Goal: Task Accomplishment & Management: Complete application form

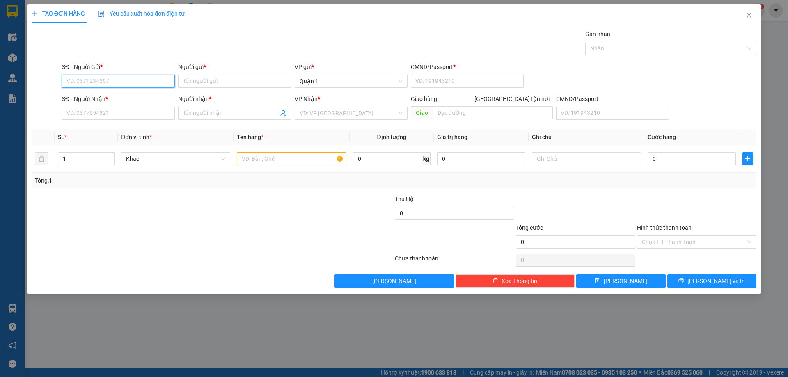
click at [115, 83] on input "SĐT Người Gửi *" at bounding box center [118, 81] width 113 height 13
click at [76, 83] on input "096882982" at bounding box center [118, 81] width 113 height 13
type input "0964882982"
click at [125, 98] on div "0964882982 - [PERSON_NAME]" at bounding box center [118, 97] width 103 height 9
type input "THẢO"
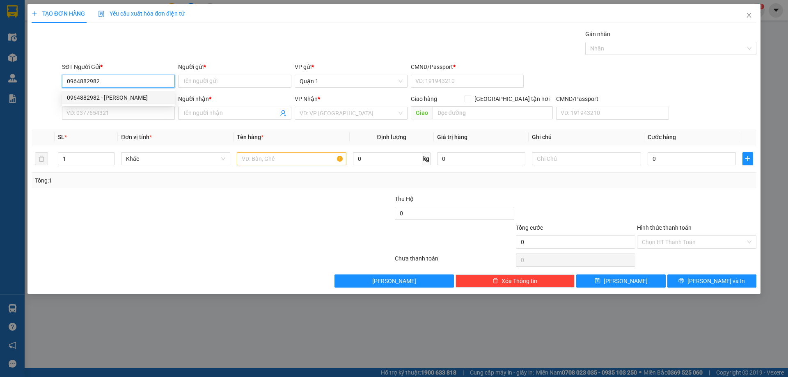
type input "1"
type input "0927907687"
type input "TRÂM"
checkbox input "true"
type input "01 [PERSON_NAME]"
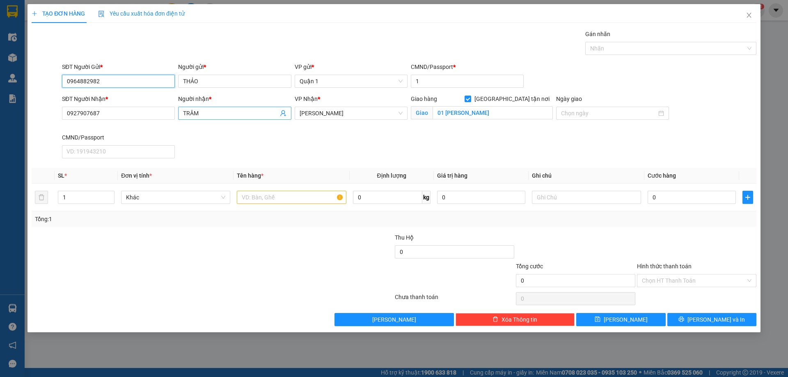
type input "0964882982"
click at [219, 110] on input "TRÂM" at bounding box center [230, 113] width 95 height 9
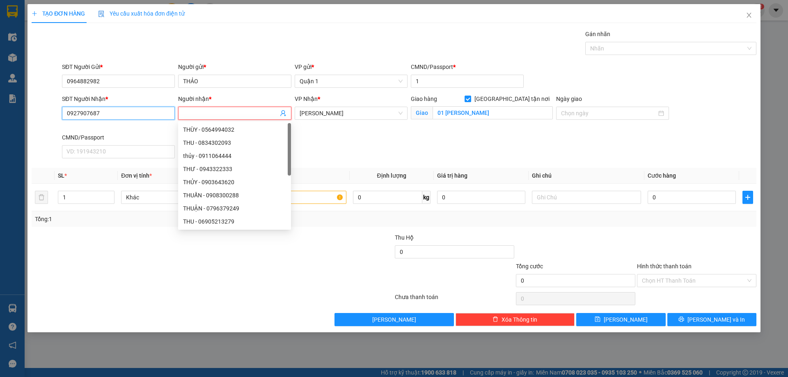
click at [129, 108] on input "0927907687" at bounding box center [118, 113] width 113 height 13
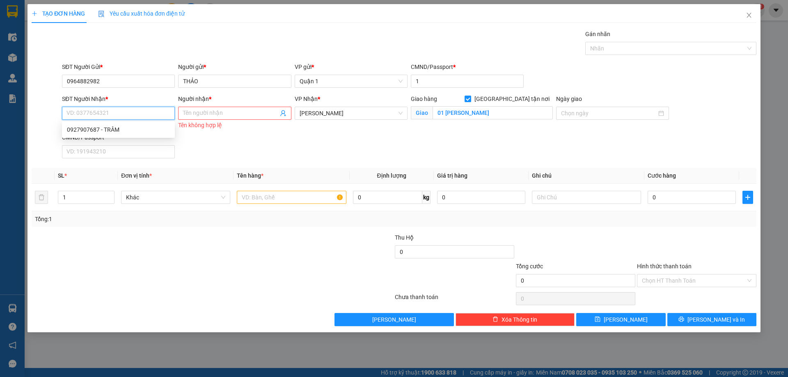
click at [130, 111] on input "SĐT Người Nhận *" at bounding box center [118, 113] width 113 height 13
type input "0908934246"
click at [208, 105] on div "Người nhận *" at bounding box center [234, 100] width 113 height 12
click at [215, 116] on input "Người nhận *" at bounding box center [230, 113] width 95 height 9
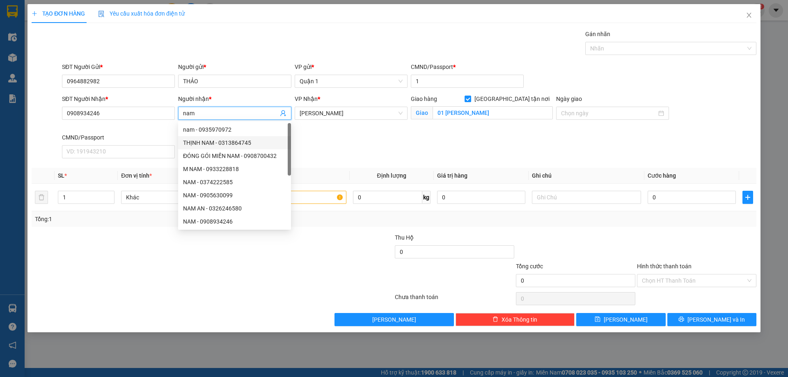
type input "nam"
click at [420, 149] on div "SĐT Người Nhận * 0908934246 Người nhận * nam VP Nhận * [PERSON_NAME] hàng Giao …" at bounding box center [409, 127] width 698 height 67
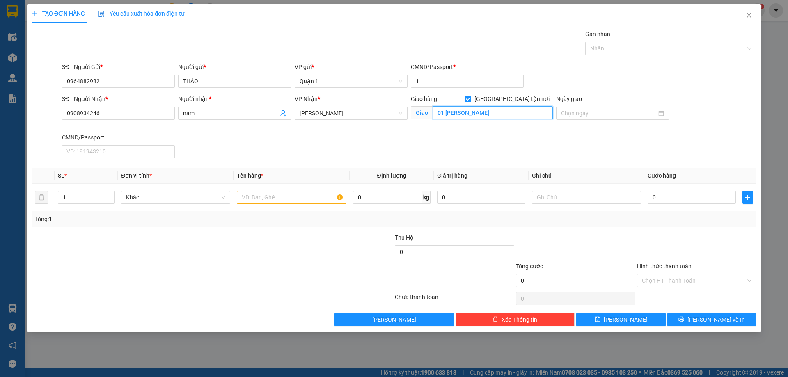
click at [456, 110] on input "01 [PERSON_NAME]" at bounding box center [492, 112] width 120 height 13
type input "S"
type input "4"
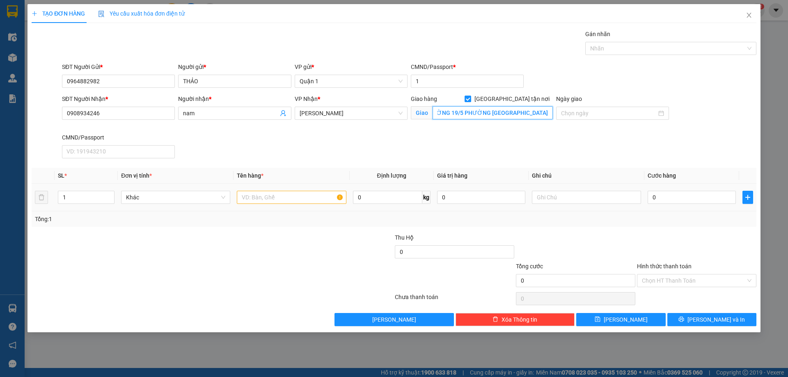
type input "LÔ 4 ĐƯỜNG 19/5 PHƯỜNG [GEOGRAPHIC_DATA]"
click at [284, 202] on input "text" at bounding box center [291, 197] width 109 height 13
type input "2TH VÀNG"
click at [671, 199] on input "0" at bounding box center [691, 197] width 88 height 13
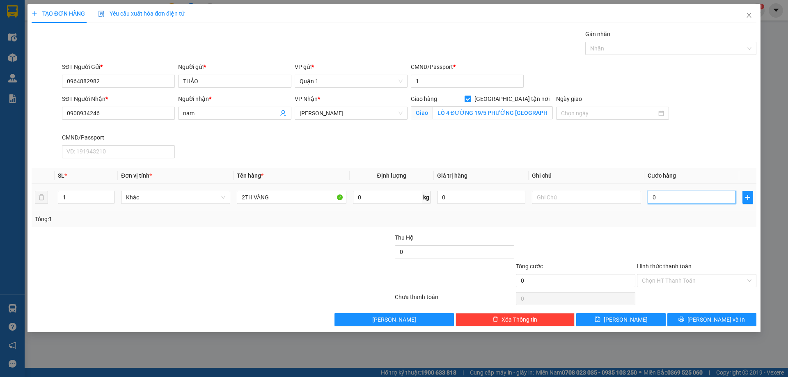
type input "1"
type input "15"
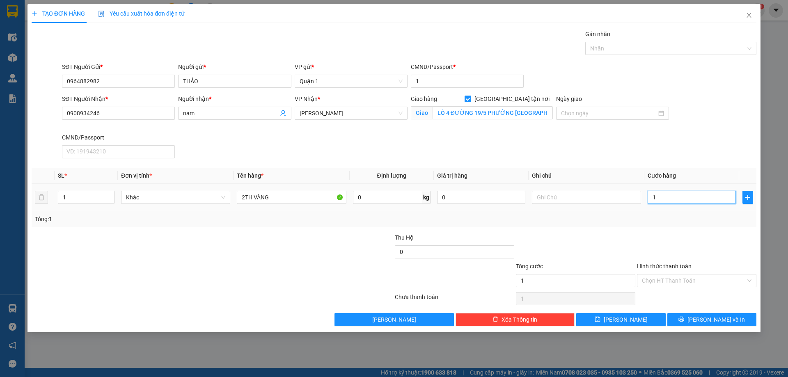
type input "15"
type input "150"
type input "150.000"
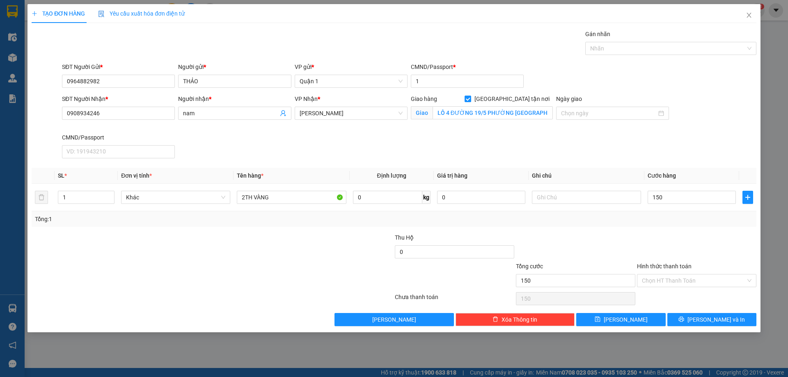
type input "150.000"
click at [663, 224] on div "Tổng: 1" at bounding box center [394, 219] width 725 height 16
click at [659, 280] on input "Hình thức thanh toán" at bounding box center [694, 280] width 104 height 12
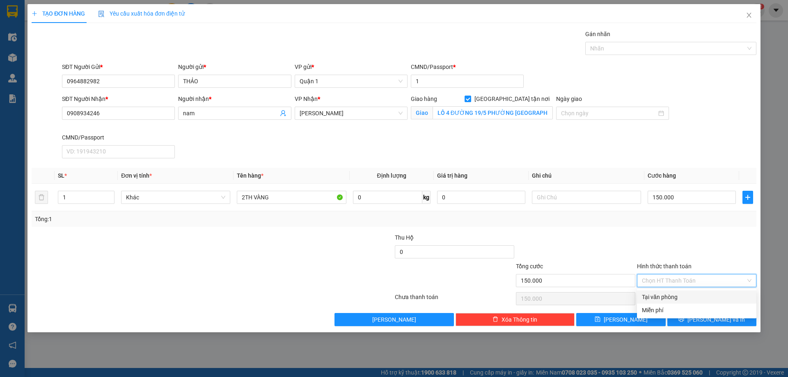
click at [646, 294] on div "Tại văn phòng" at bounding box center [697, 297] width 110 height 9
type input "0"
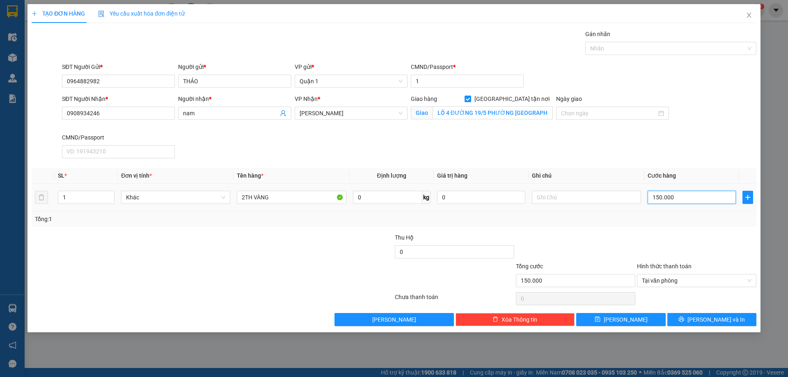
click at [698, 202] on input "150.000" at bounding box center [691, 197] width 88 height 13
type input "1"
type input "16"
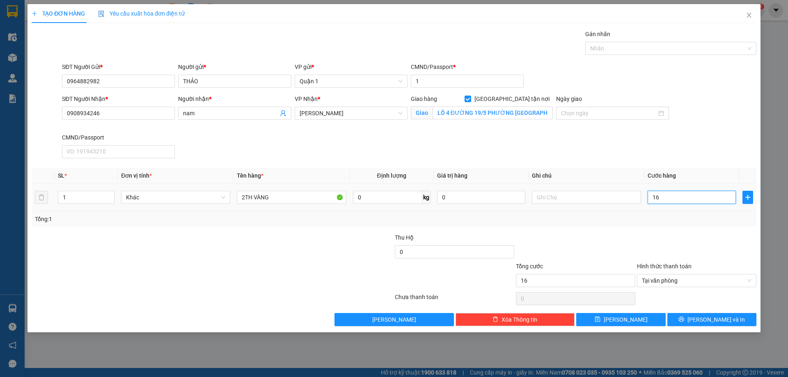
type input "160"
type input "160.000"
click at [726, 240] on div at bounding box center [696, 247] width 121 height 29
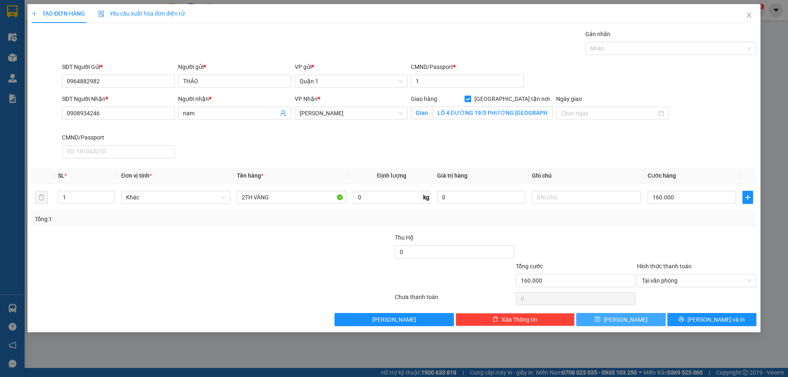
click at [600, 320] on icon "save" at bounding box center [597, 319] width 5 height 5
checkbox input "false"
type input "0"
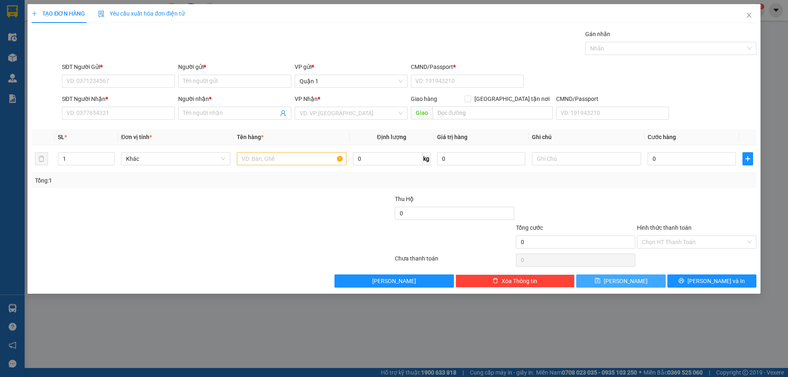
click at [311, 322] on div "TẠO ĐƠN HÀNG Yêu cầu xuất hóa đơn điện tử Transit Pickup Surcharge Ids Transit …" at bounding box center [394, 188] width 788 height 377
click at [146, 74] on div "SĐT Người Gửi *" at bounding box center [118, 68] width 113 height 12
click at [119, 113] on input "SĐT Người Nhận *" at bounding box center [118, 113] width 113 height 13
type input "0909006556"
click at [216, 116] on input "Người nhận *" at bounding box center [230, 113] width 95 height 9
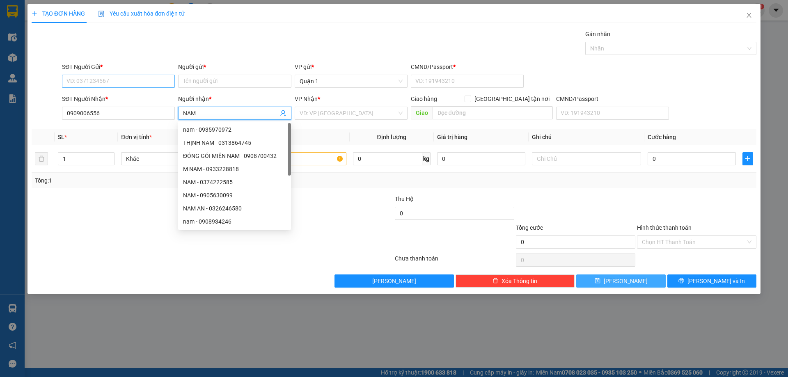
type input "NAM"
click at [116, 87] on input "SĐT Người Gửi *" at bounding box center [118, 81] width 113 height 13
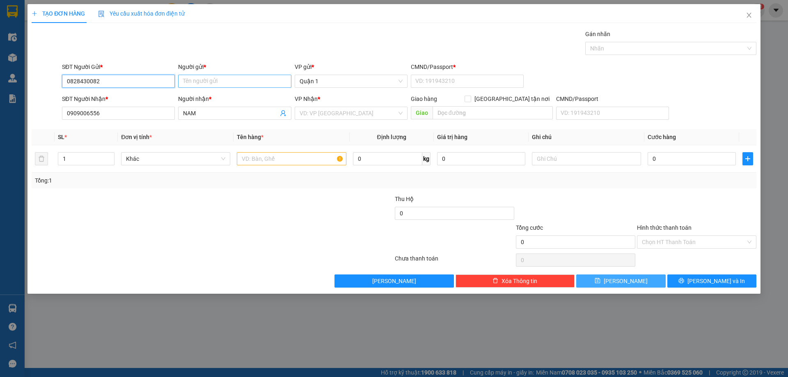
type input "0828430082"
click at [188, 80] on input "Người gửi *" at bounding box center [234, 81] width 113 height 13
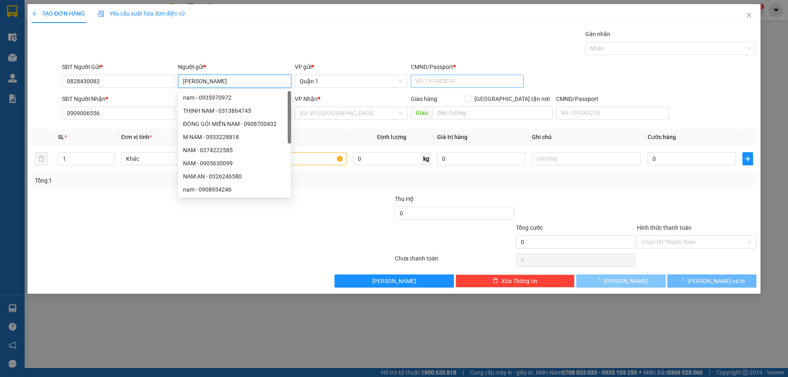
type input "[PERSON_NAME]"
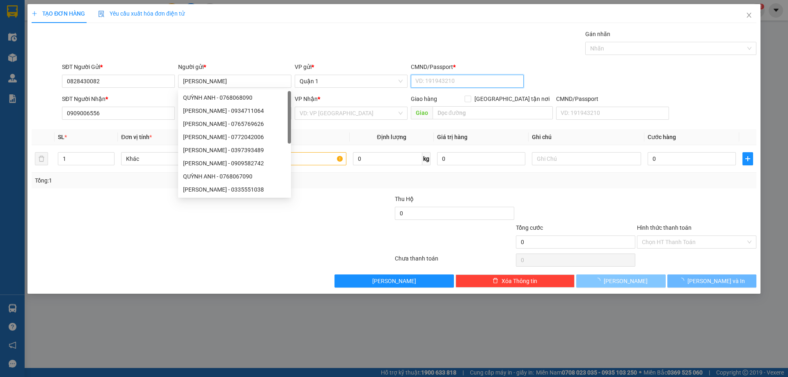
click at [423, 78] on input "CMND/Passport *" at bounding box center [467, 81] width 113 height 13
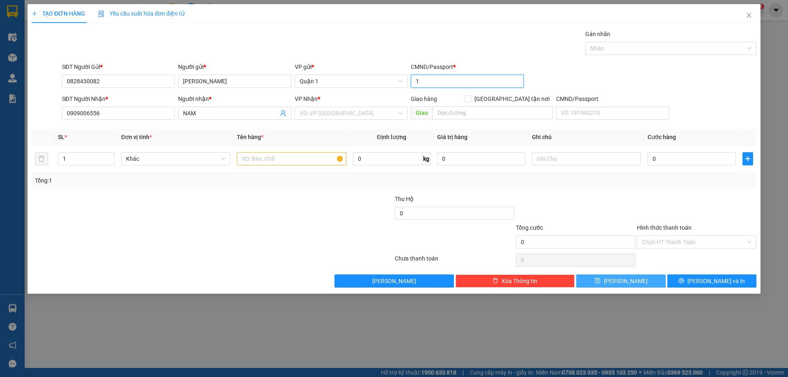
type input "1"
click at [364, 123] on div "VP Nhận * VD: VP [GEOGRAPHIC_DATA]" at bounding box center [351, 108] width 113 height 29
click at [376, 113] on input "search" at bounding box center [348, 113] width 97 height 12
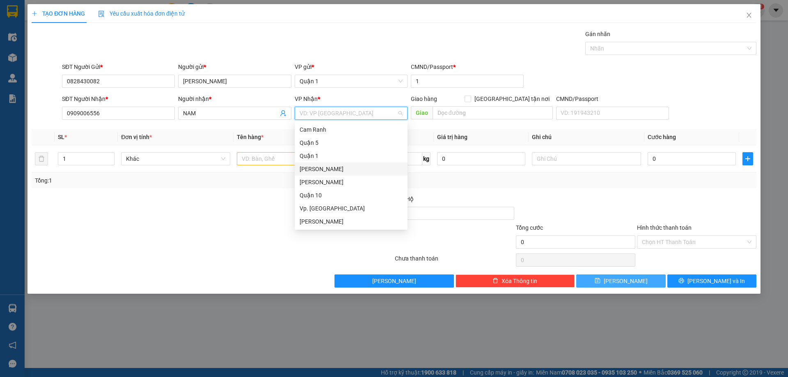
click at [343, 169] on div "[PERSON_NAME]" at bounding box center [351, 169] width 103 height 9
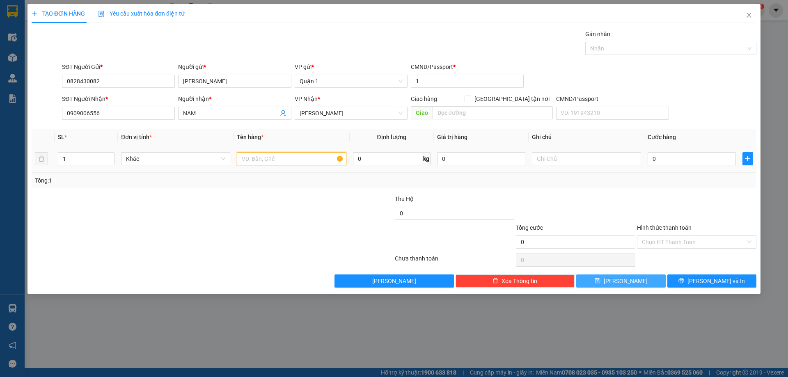
click at [267, 162] on input "text" at bounding box center [291, 158] width 109 height 13
type input "1H XANH LÁ"
click at [692, 159] on input "0" at bounding box center [691, 158] width 88 height 13
type input "3"
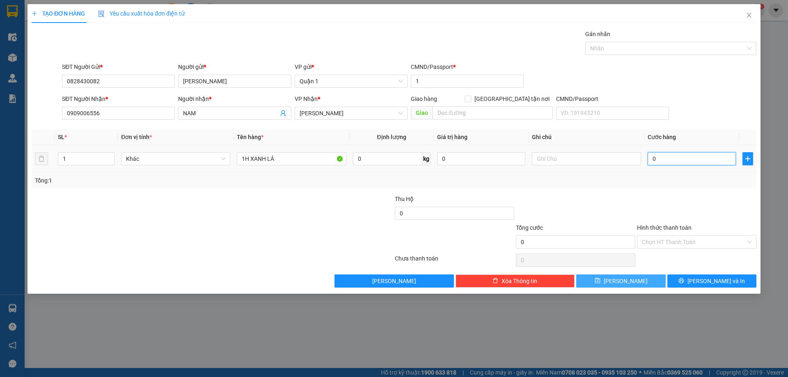
type input "3"
type input "30"
type input "30.000"
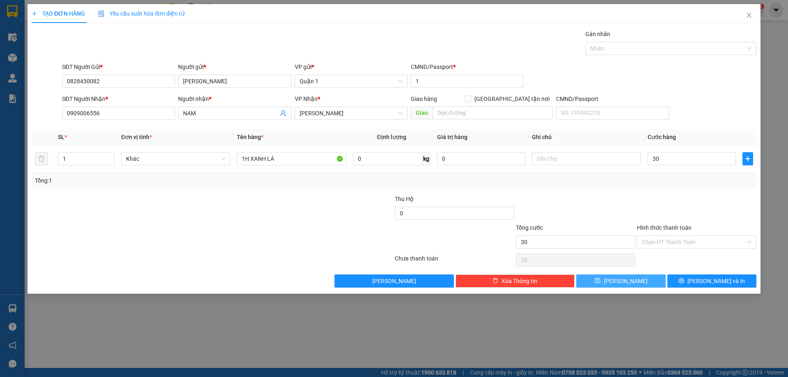
type input "30.000"
drag, startPoint x: 624, startPoint y: 214, endPoint x: 624, endPoint y: 208, distance: 5.7
click at [624, 212] on div at bounding box center [575, 208] width 121 height 29
click at [656, 239] on input "Hình thức thanh toán" at bounding box center [694, 242] width 104 height 12
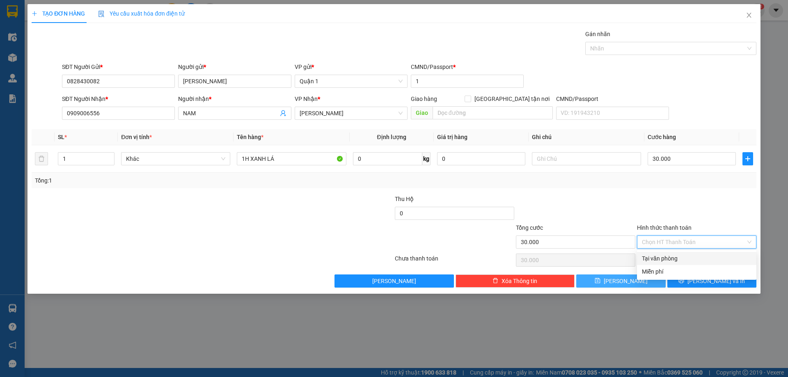
click at [661, 261] on div "Tại văn phòng" at bounding box center [697, 258] width 110 height 9
type input "0"
click at [650, 287] on button "[PERSON_NAME]" at bounding box center [620, 280] width 89 height 13
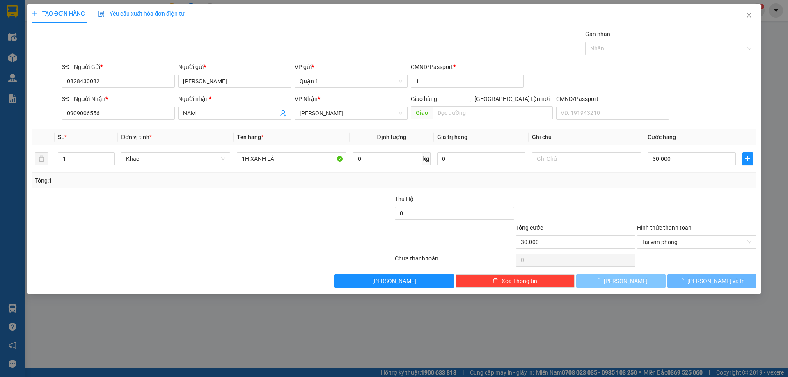
type input "0"
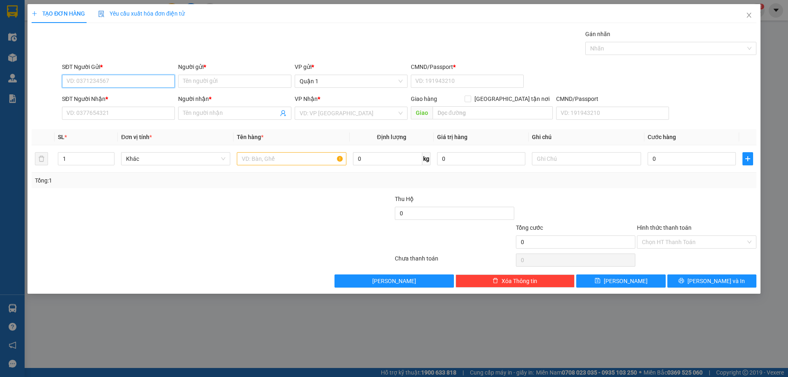
click at [117, 82] on input "SĐT Người Gửi *" at bounding box center [118, 81] width 113 height 13
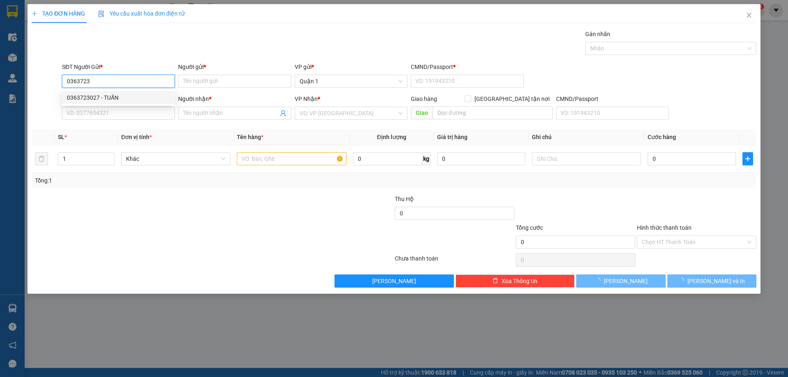
click at [123, 99] on div "0363723027 - TUẤN" at bounding box center [118, 97] width 103 height 9
type input "0363723027"
type input "TUẤN"
type input "1"
type input "0983772686"
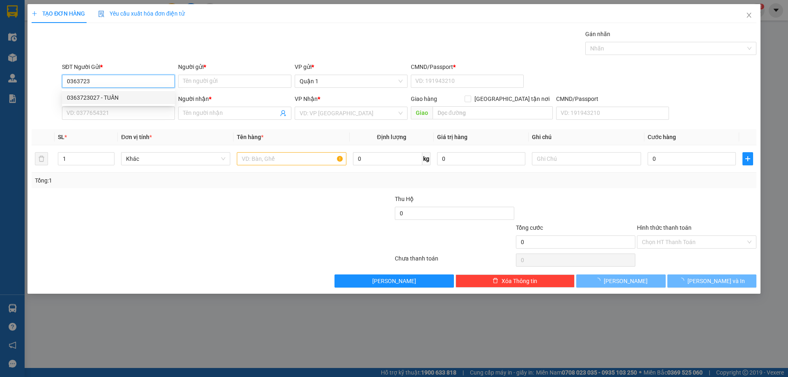
type input "KHOA"
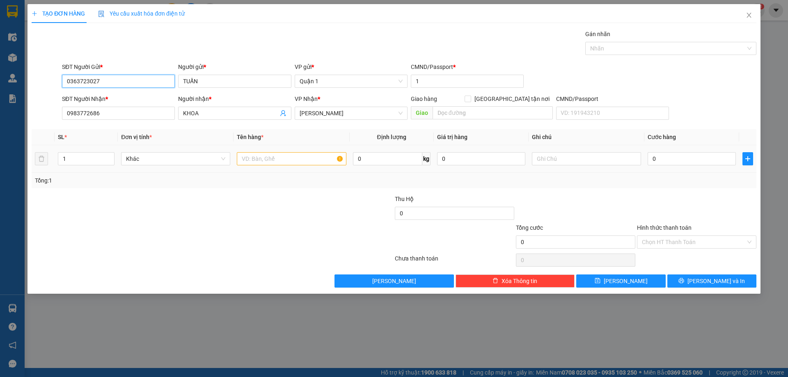
type input "0363723027"
click at [268, 158] on input "text" at bounding box center [291, 158] width 109 height 13
click at [87, 157] on input "1" at bounding box center [86, 159] width 56 height 12
click at [88, 157] on input "1" at bounding box center [86, 159] width 56 height 12
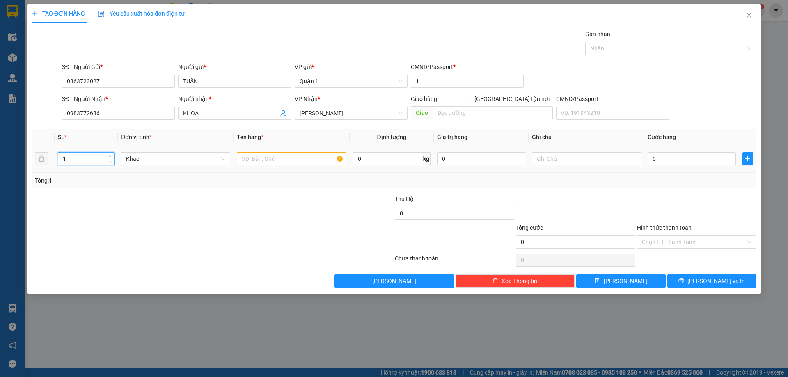
click at [88, 158] on input "1" at bounding box center [86, 159] width 56 height 12
click at [85, 160] on input "1" at bounding box center [86, 159] width 56 height 12
type input "2"
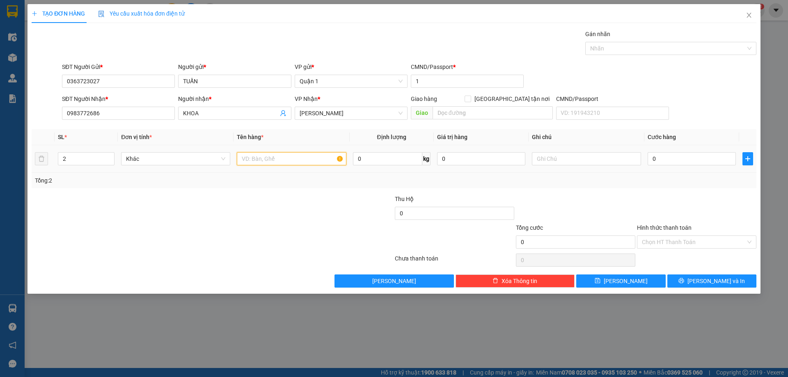
click at [280, 161] on input "text" at bounding box center [291, 158] width 109 height 13
type input "2KTC"
click at [697, 158] on input "0" at bounding box center [691, 158] width 88 height 13
type input "9"
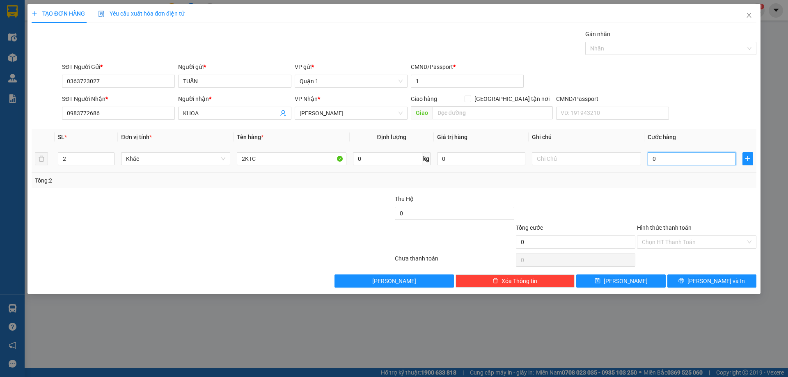
type input "9"
type input "90"
type input "90.000"
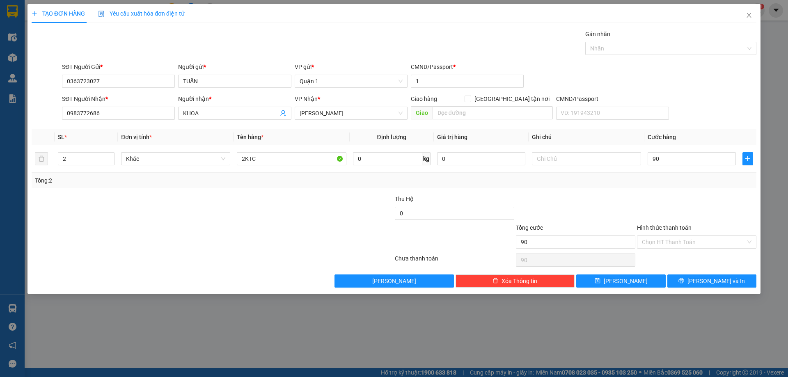
type input "90.000"
click at [665, 199] on div at bounding box center [696, 208] width 121 height 29
click at [624, 277] on span "[PERSON_NAME]" at bounding box center [626, 281] width 44 height 9
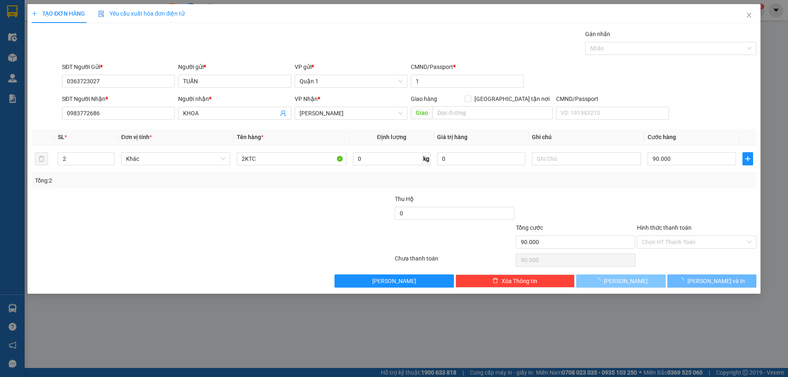
type input "1"
type input "0"
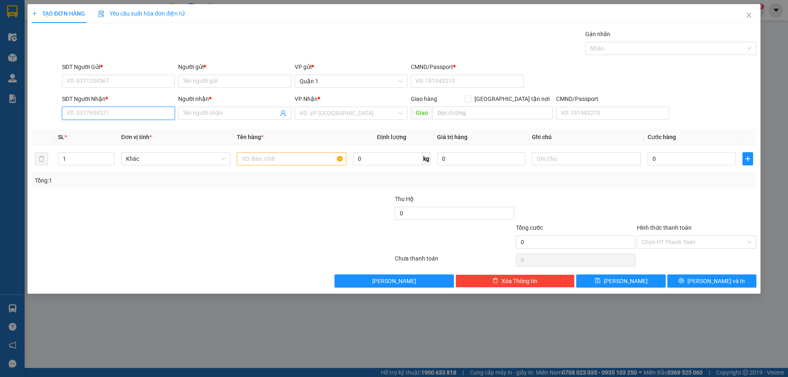
click at [137, 114] on input "SĐT Người Nhận *" at bounding box center [118, 113] width 113 height 13
click at [128, 85] on input "SĐT Người Gửi *" at bounding box center [118, 81] width 113 height 13
click at [128, 94] on div "0908685843 - ĐẠT" at bounding box center [118, 97] width 103 height 9
type input "0908685843"
type input "ĐẠT"
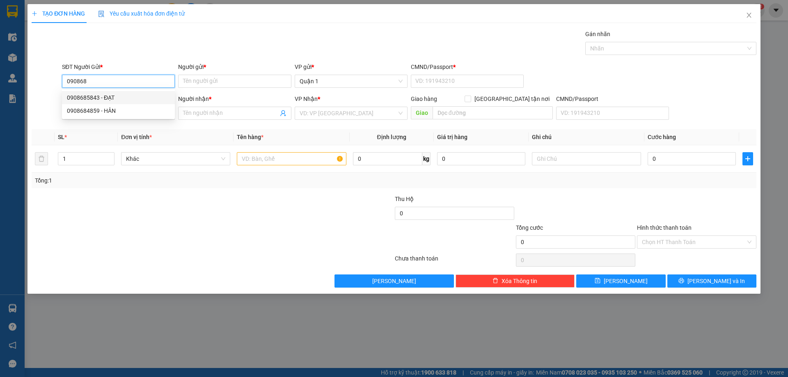
type input "1"
type input "0387149148"
type input "DELI"
type input "0908685843"
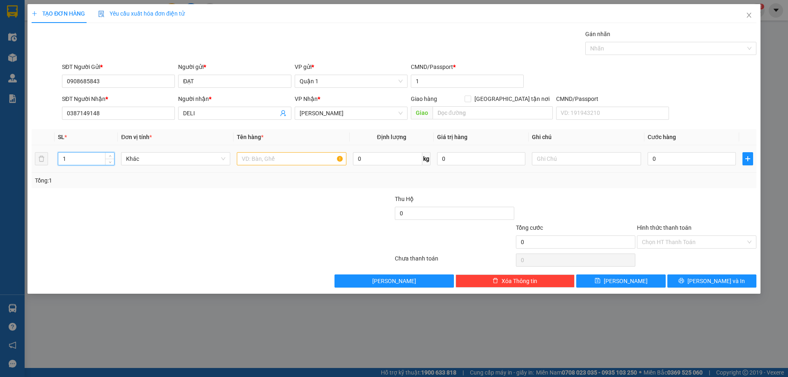
click at [82, 157] on input "1" at bounding box center [86, 159] width 56 height 12
type input "1"
click at [277, 158] on input "text" at bounding box center [291, 158] width 109 height 13
type input "1 KTC"
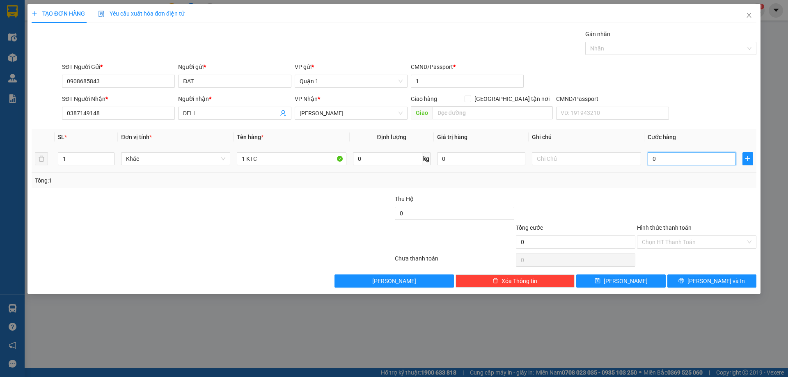
drag, startPoint x: 681, startPoint y: 160, endPoint x: 674, endPoint y: 160, distance: 7.0
click at [681, 161] on input "0" at bounding box center [691, 158] width 88 height 13
type input "4"
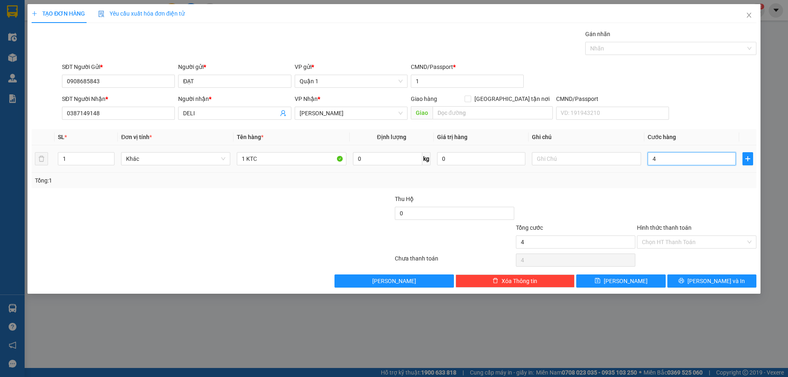
type input "45"
type input "45.000"
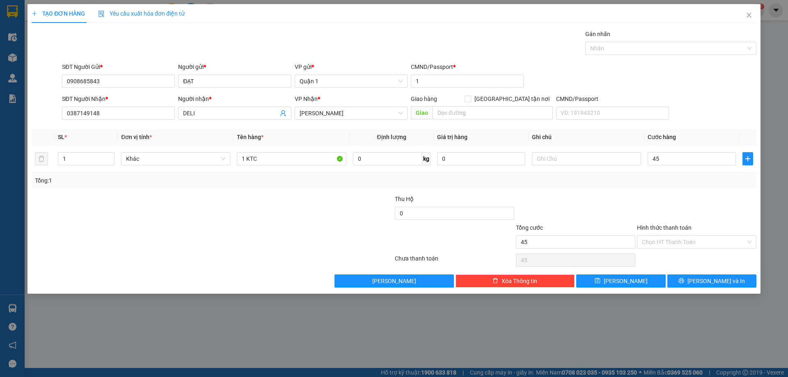
type input "45.000"
click at [702, 179] on div "Tổng: 1" at bounding box center [394, 180] width 718 height 9
click at [638, 280] on button "[PERSON_NAME]" at bounding box center [620, 280] width 89 height 13
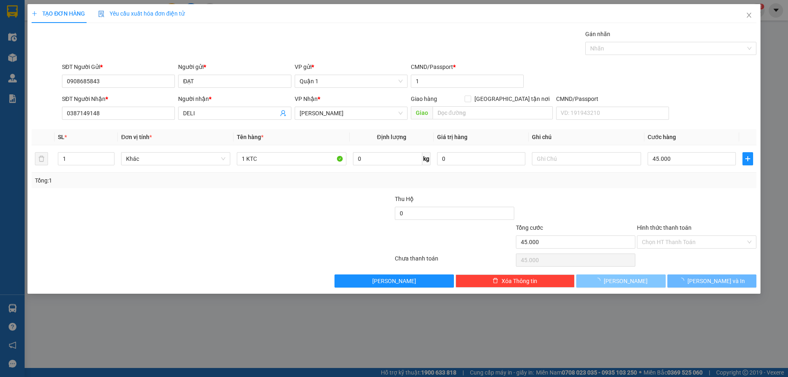
type input "0"
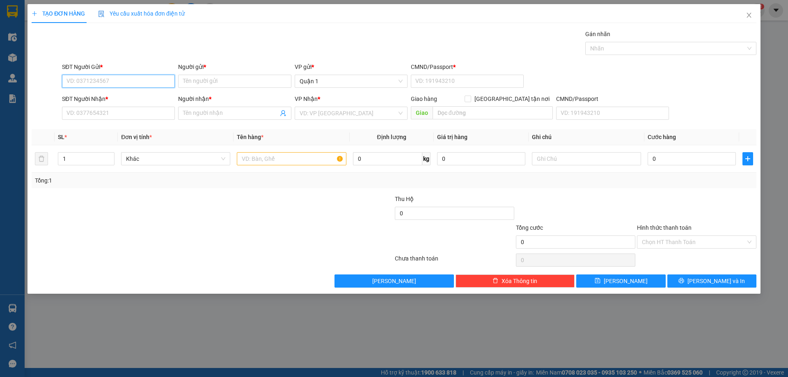
click at [106, 82] on input "SĐT Người Gửi *" at bounding box center [118, 81] width 113 height 13
click at [112, 110] on input "SĐT Người Nhận *" at bounding box center [118, 113] width 113 height 13
click at [231, 112] on input "Người nhận *" at bounding box center [230, 113] width 95 height 9
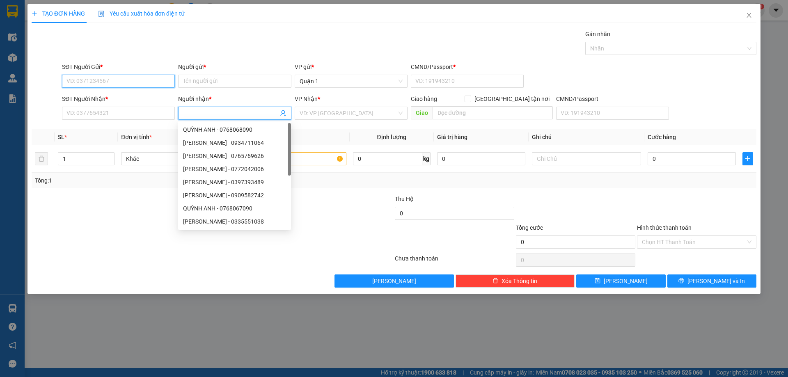
click at [113, 82] on input "SĐT Người Gửi *" at bounding box center [118, 81] width 113 height 13
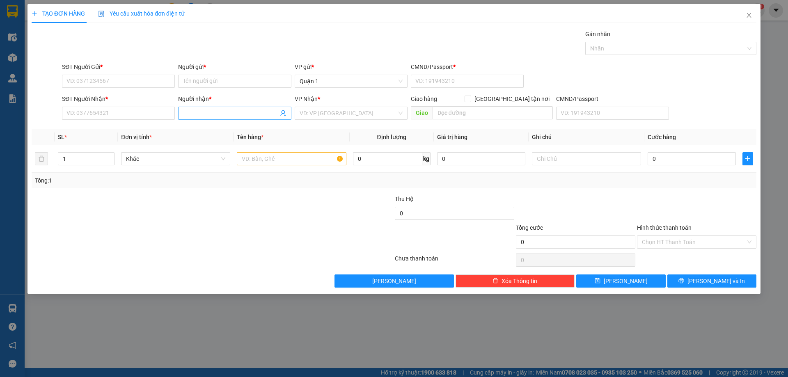
click at [205, 114] on input "Người nhận *" at bounding box center [230, 113] width 95 height 9
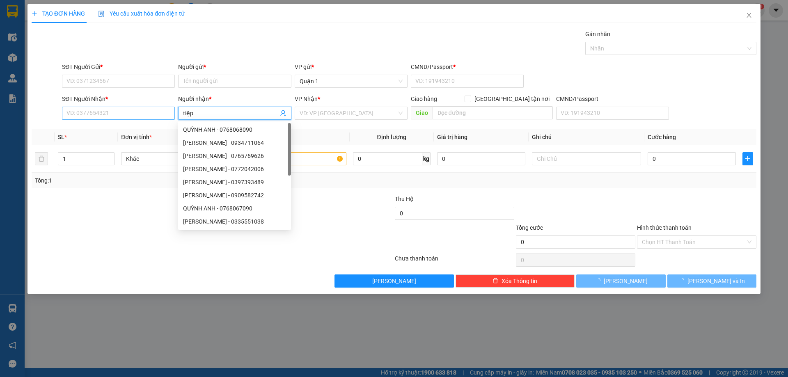
type input "tiệp"
click at [123, 110] on input "SĐT Người Nhận *" at bounding box center [118, 113] width 113 height 13
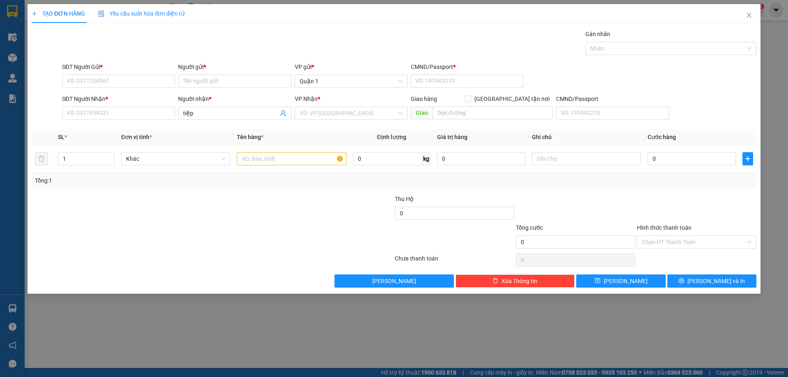
click at [211, 103] on div "Người nhận *" at bounding box center [234, 100] width 113 height 12
click at [204, 111] on input "tiệp" at bounding box center [230, 113] width 95 height 9
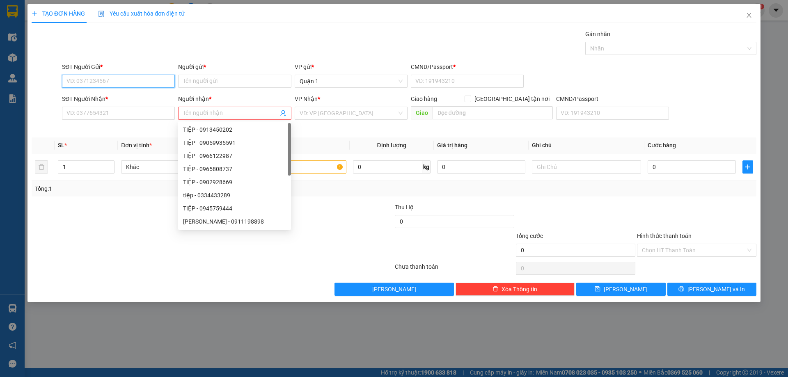
click at [113, 81] on input "SĐT Người Gửi *" at bounding box center [118, 81] width 113 height 13
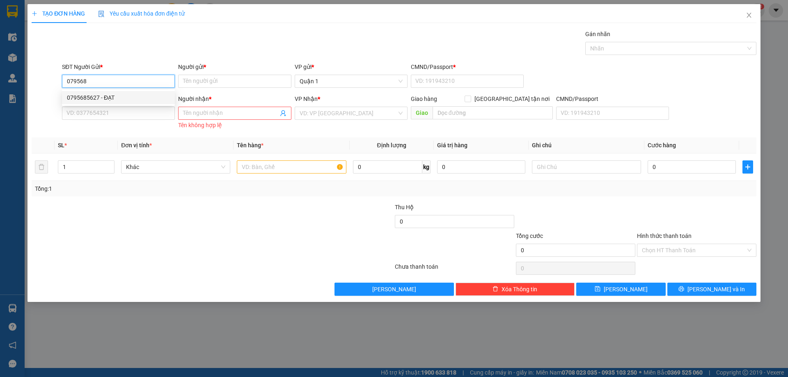
click at [118, 98] on div "0795685627 - ĐẠT" at bounding box center [118, 97] width 103 height 9
type input "0795685627"
type input "ĐẠT"
type input "1"
type input "0905993559"
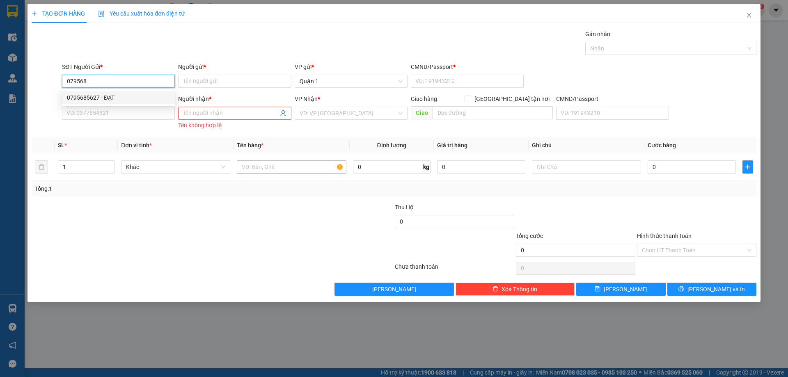
type input "TIỆP"
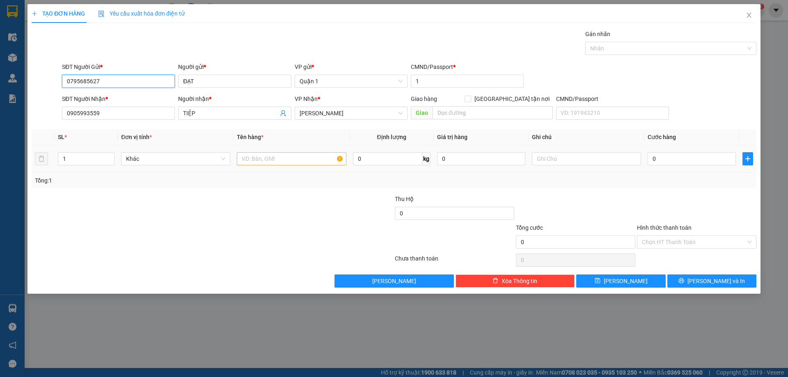
type input "0795685627"
click at [280, 157] on input "text" at bounding box center [291, 158] width 109 height 13
type input "1H ĐEN"
click at [684, 161] on input "0" at bounding box center [691, 158] width 88 height 13
type input "4"
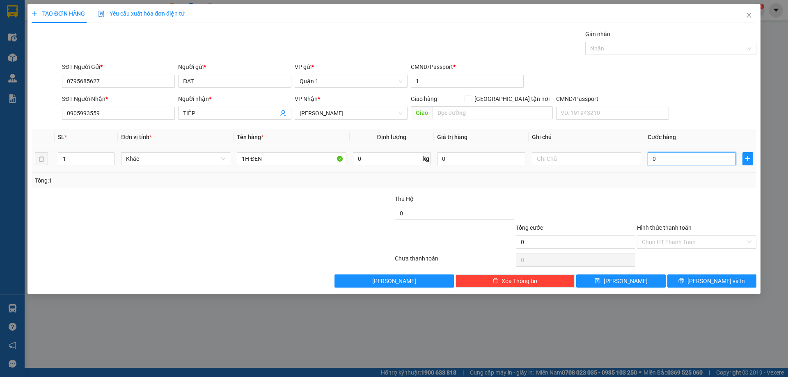
type input "4"
type input "40"
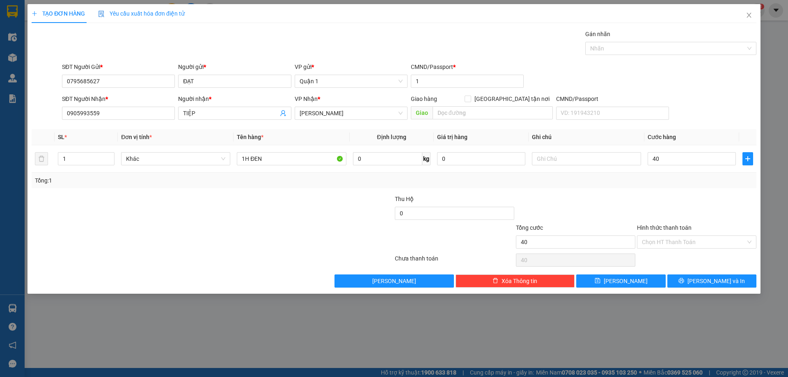
type input "40.000"
click at [677, 191] on div "Transit Pickup Surcharge Ids Transit Deliver Surcharge Ids Transit Deliver Surc…" at bounding box center [394, 159] width 725 height 258
click at [655, 242] on input "Hình thức thanh toán" at bounding box center [694, 242] width 104 height 12
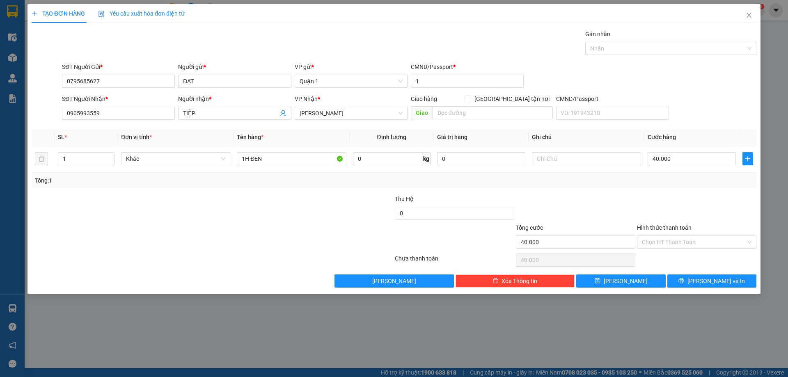
click at [679, 190] on div "Transit Pickup Surcharge Ids Transit Deliver Surcharge Ids Transit Deliver Surc…" at bounding box center [394, 159] width 725 height 258
click at [619, 285] on button "[PERSON_NAME]" at bounding box center [620, 280] width 89 height 13
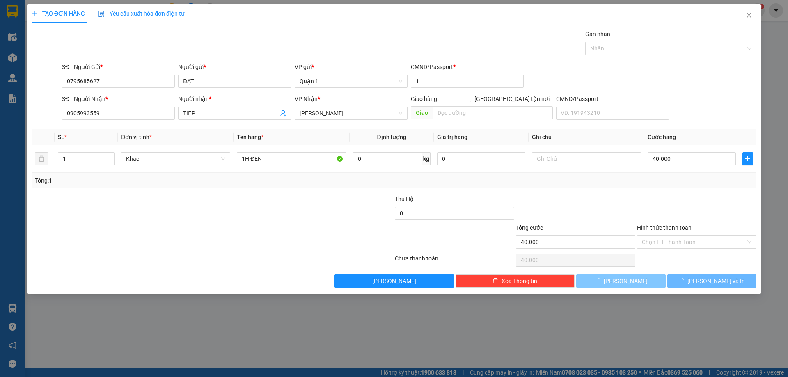
type input "0"
